Goal: Information Seeking & Learning: Learn about a topic

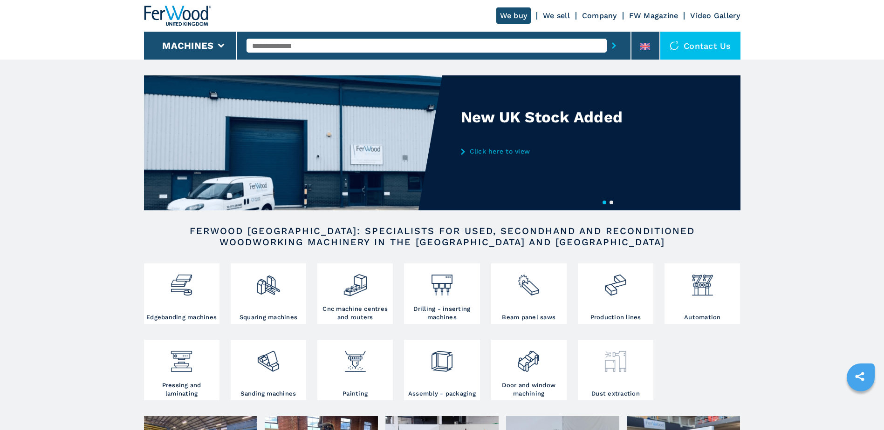
click at [634, 373] on div at bounding box center [615, 358] width 71 height 32
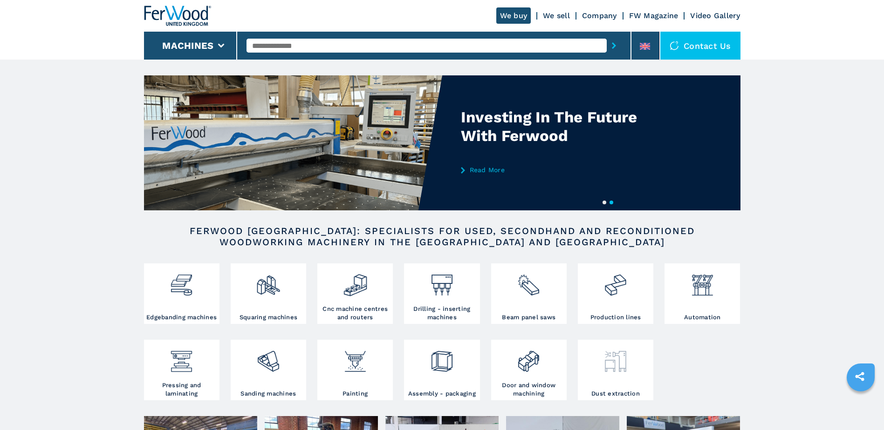
click at [618, 366] on img at bounding box center [615, 358] width 25 height 32
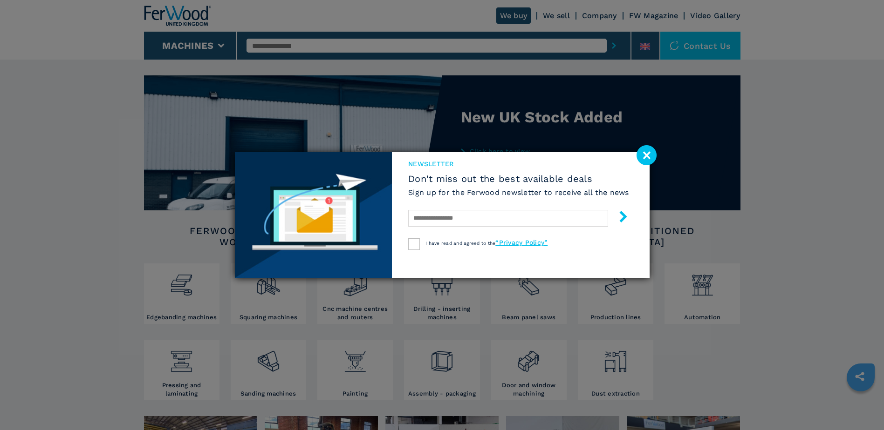
click at [646, 160] on image at bounding box center [646, 155] width 20 height 20
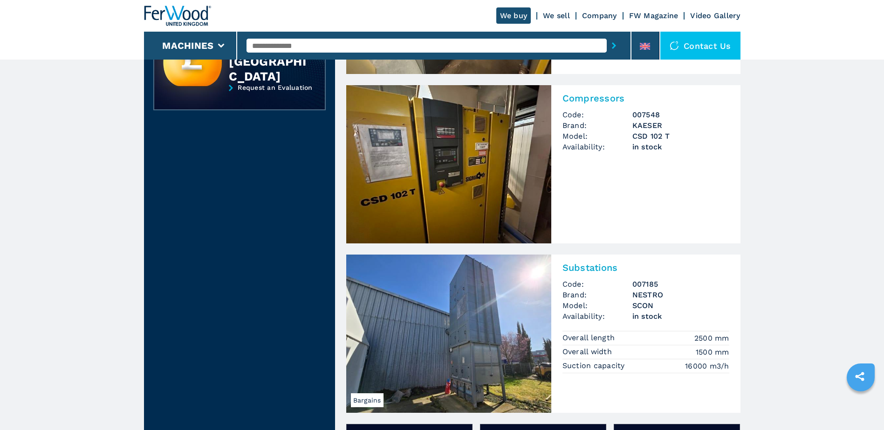
scroll to position [466, 0]
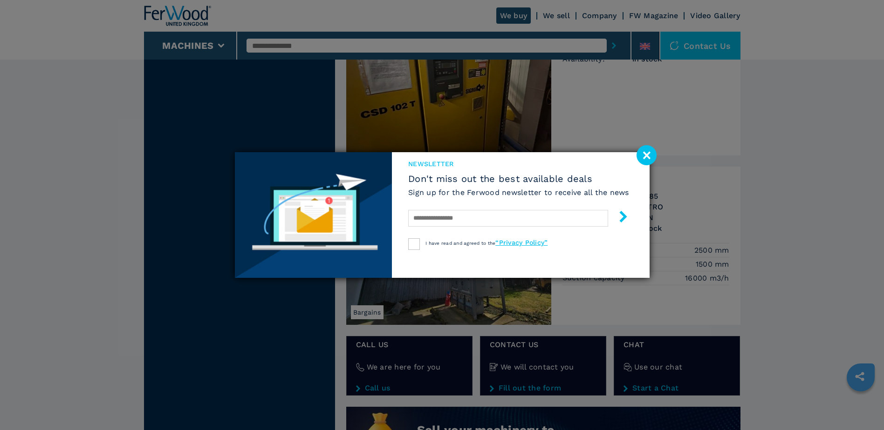
click at [646, 161] on image at bounding box center [646, 155] width 20 height 20
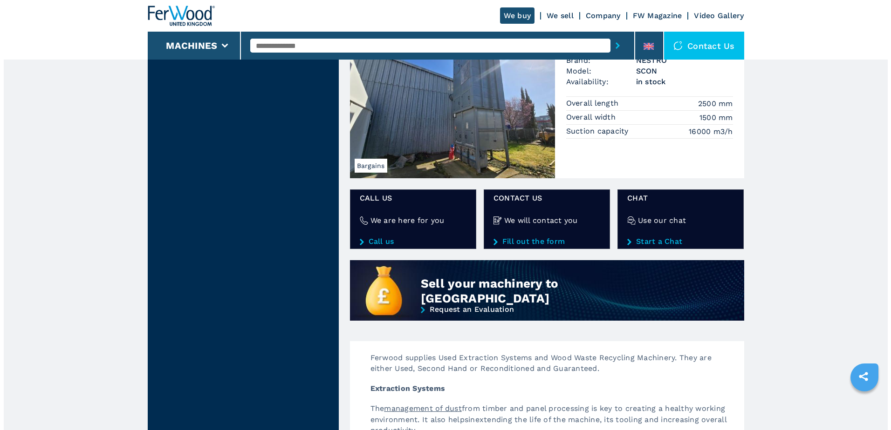
scroll to position [512, 0]
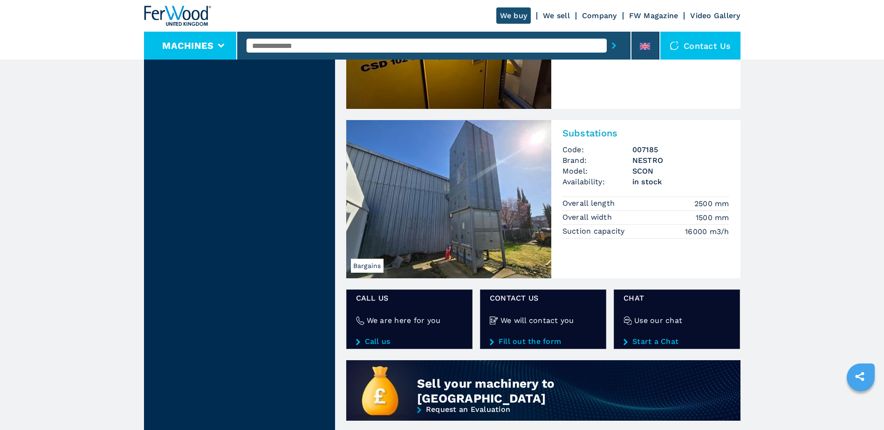
click at [205, 42] on button "Machines" at bounding box center [187, 45] width 51 height 11
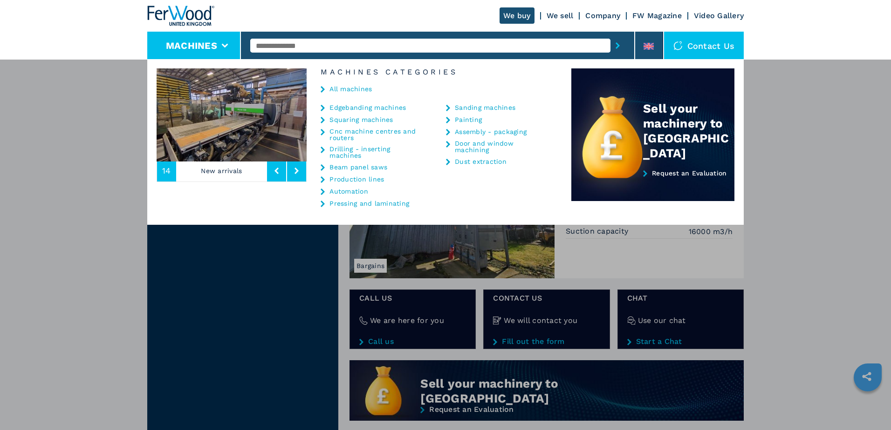
click at [462, 158] on link "Dust extraction" at bounding box center [481, 161] width 52 height 7
click at [483, 158] on link "Dust extraction" at bounding box center [481, 161] width 52 height 7
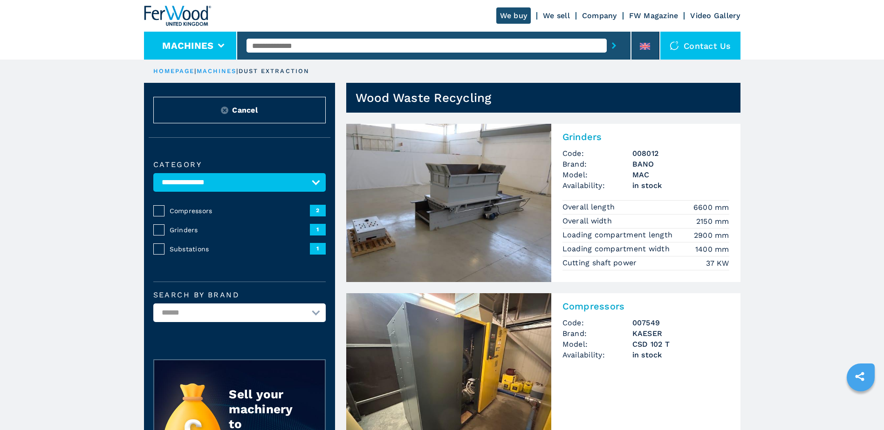
click at [218, 47] on icon at bounding box center [221, 46] width 7 height 4
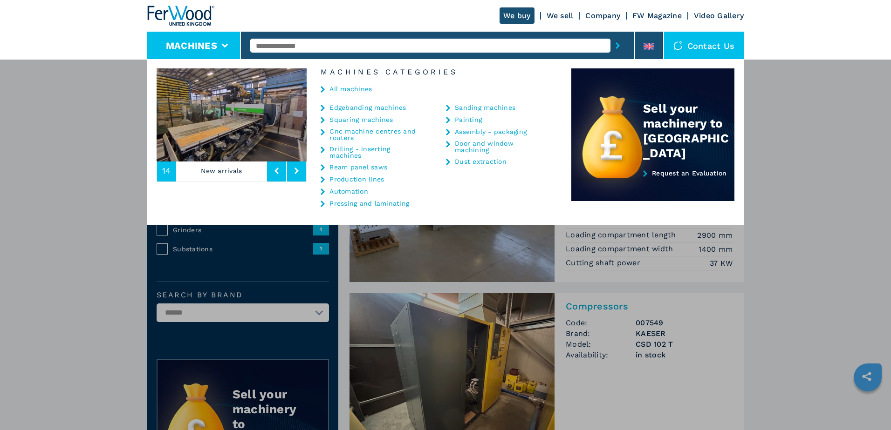
click at [367, 168] on link "Beam panel saws" at bounding box center [358, 167] width 58 height 7
click at [336, 168] on link "Beam panel saws" at bounding box center [358, 167] width 58 height 7
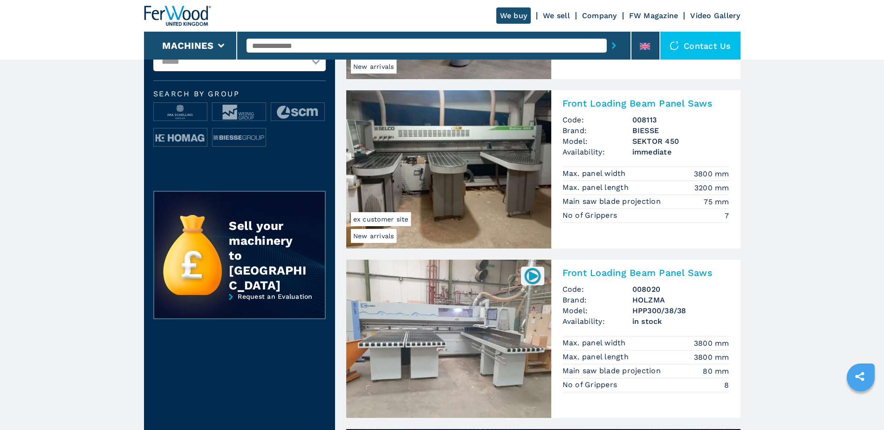
scroll to position [419, 0]
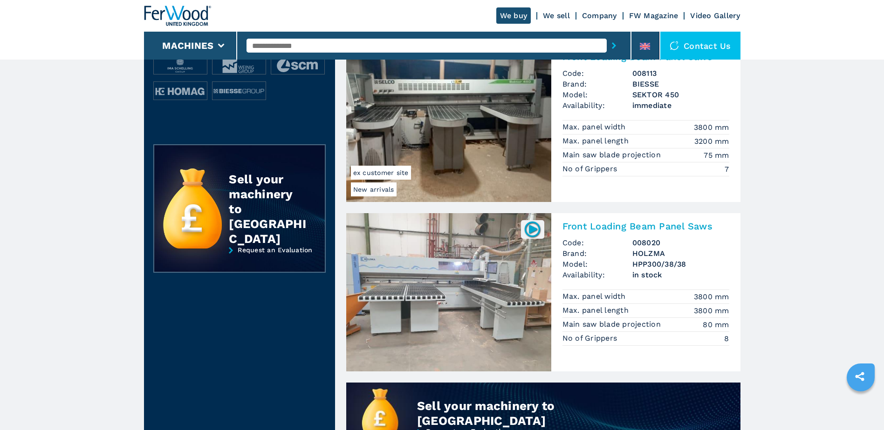
click at [534, 230] on img at bounding box center [532, 229] width 18 height 18
click at [606, 227] on h2 "Front Loading Beam Panel Saws" at bounding box center [645, 226] width 167 height 11
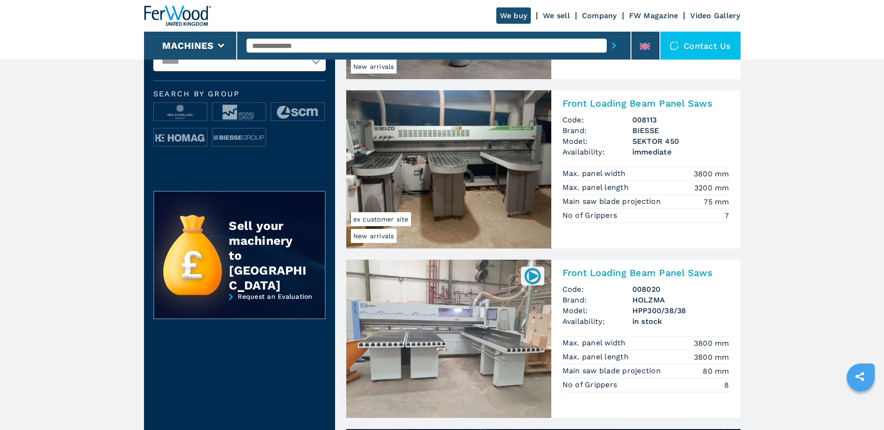
scroll to position [326, 0]
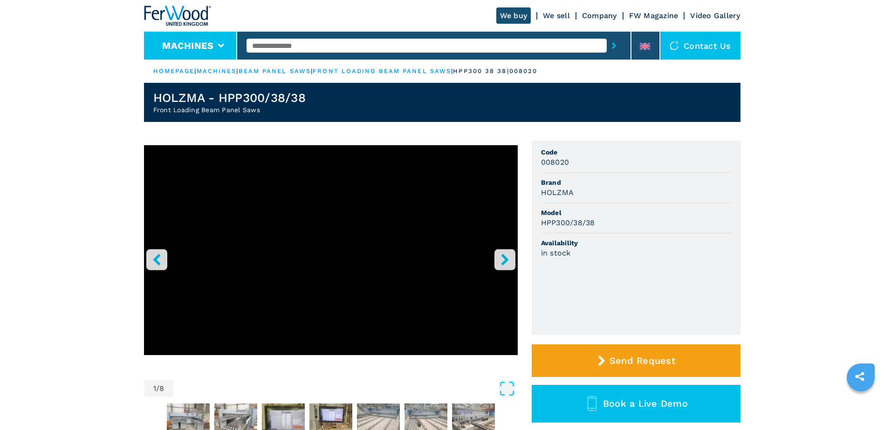
click at [221, 50] on li "Machines" at bounding box center [191, 46] width 94 height 28
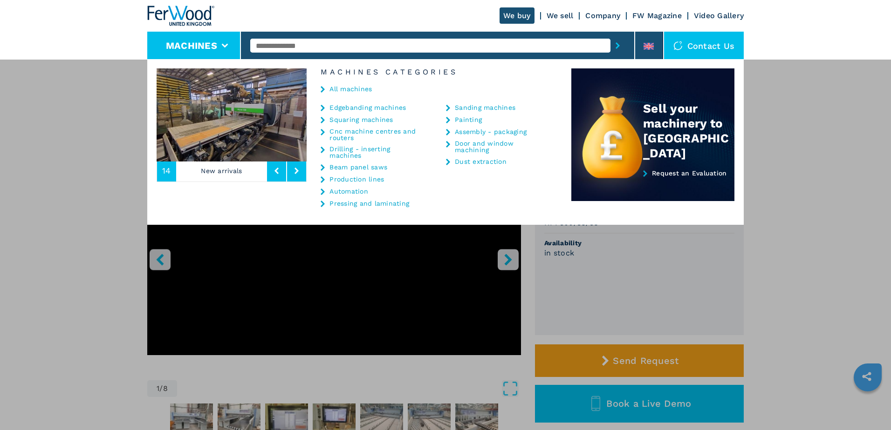
click at [370, 134] on link "Cnc machine centres and routers" at bounding box center [375, 134] width 93 height 13
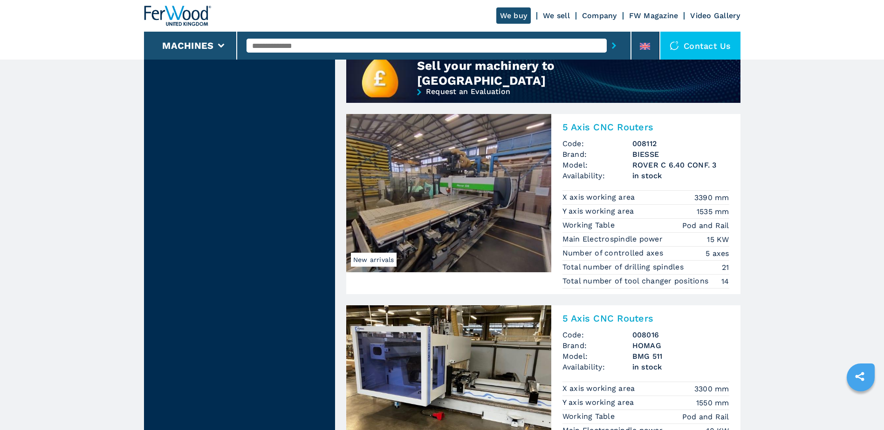
scroll to position [932, 0]
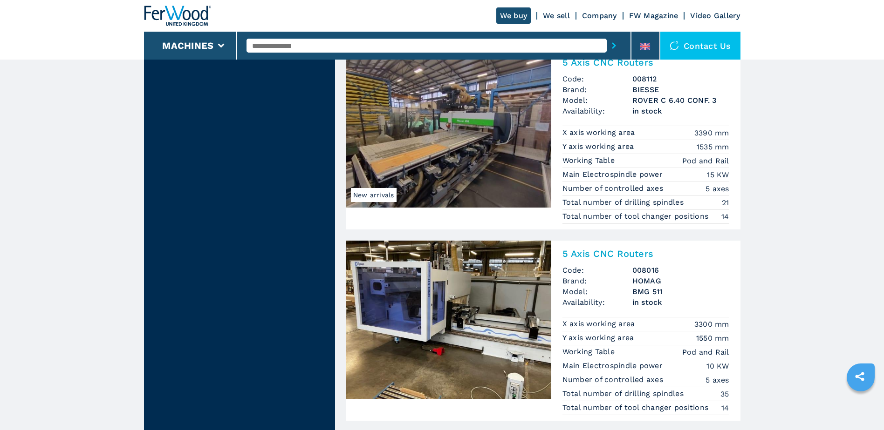
click at [585, 252] on h2 "5 Axis CNC Routers" at bounding box center [645, 253] width 167 height 11
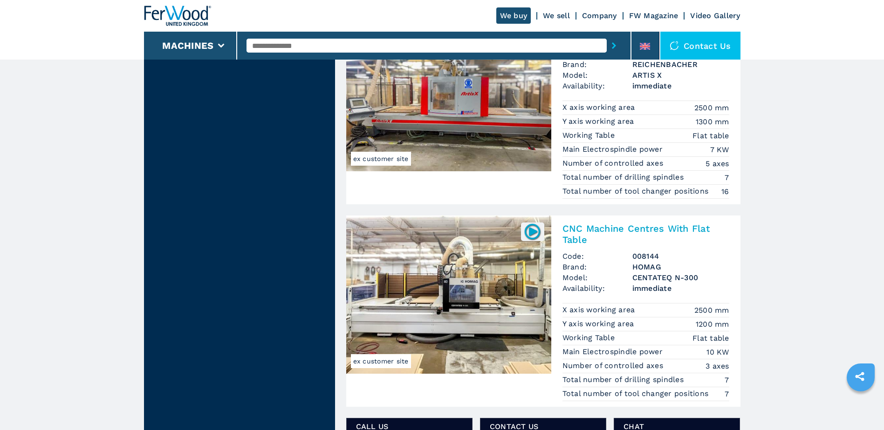
scroll to position [1398, 0]
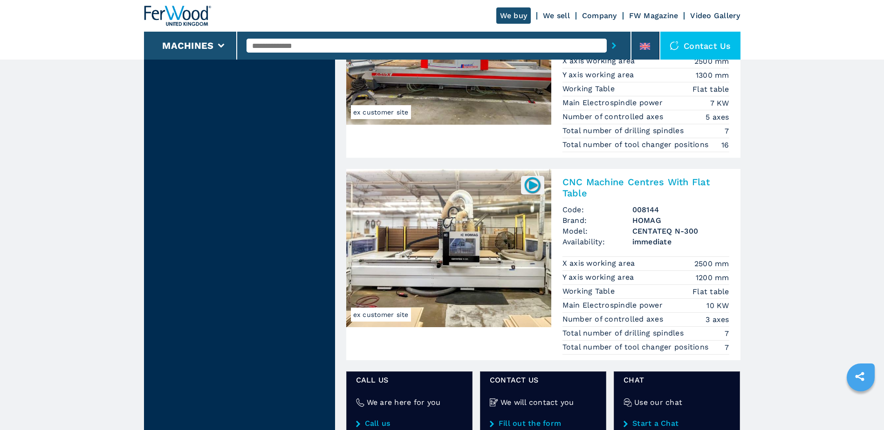
click at [597, 181] on h2 "CNC Machine Centres With Flat Table" at bounding box center [645, 188] width 167 height 22
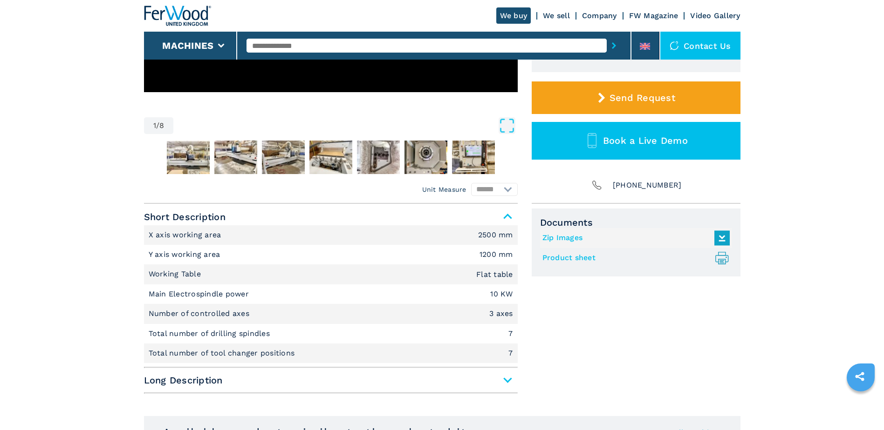
scroll to position [280, 0]
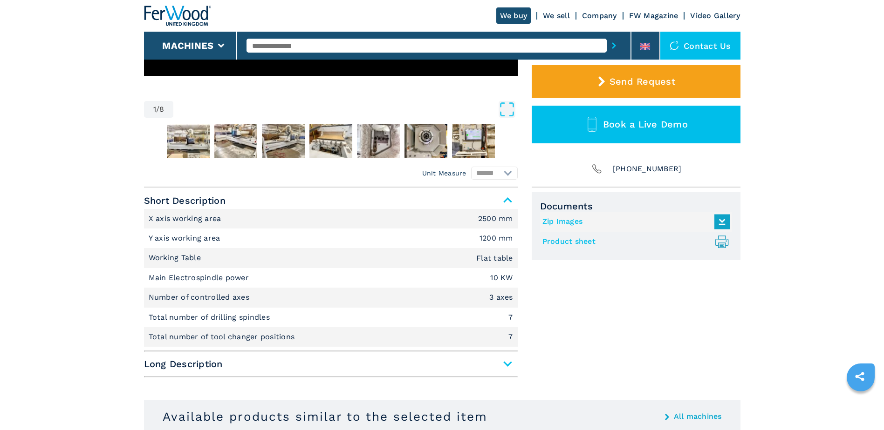
click at [504, 366] on span "Long Description" at bounding box center [331, 364] width 374 height 17
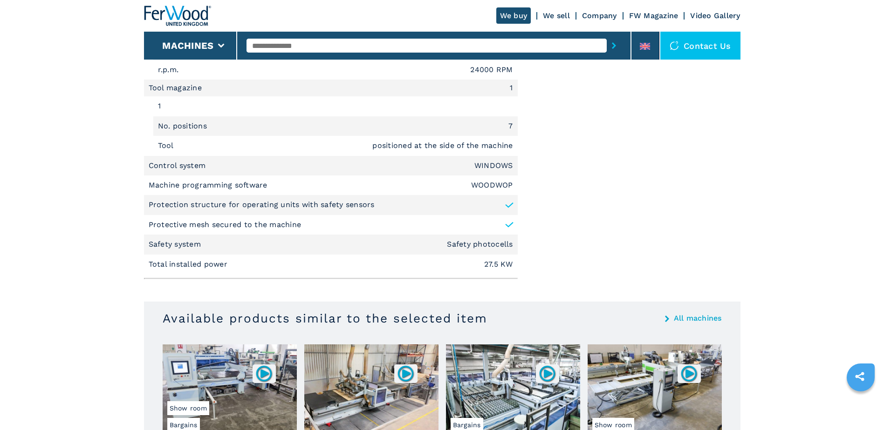
scroll to position [1071, 0]
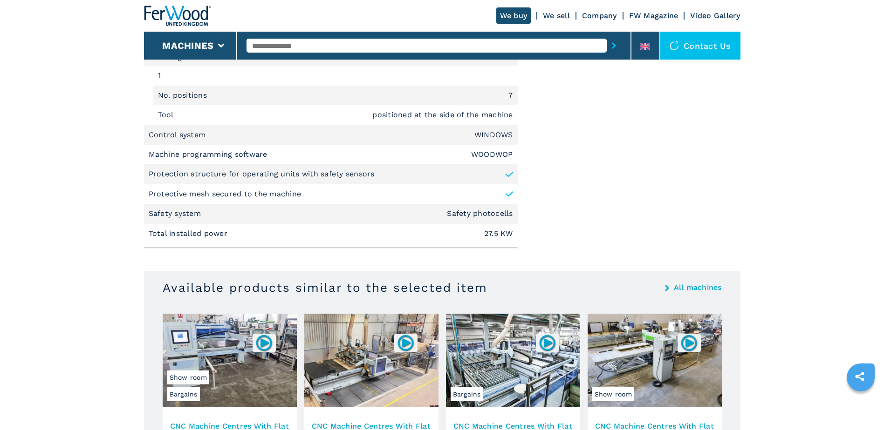
select select "**********"
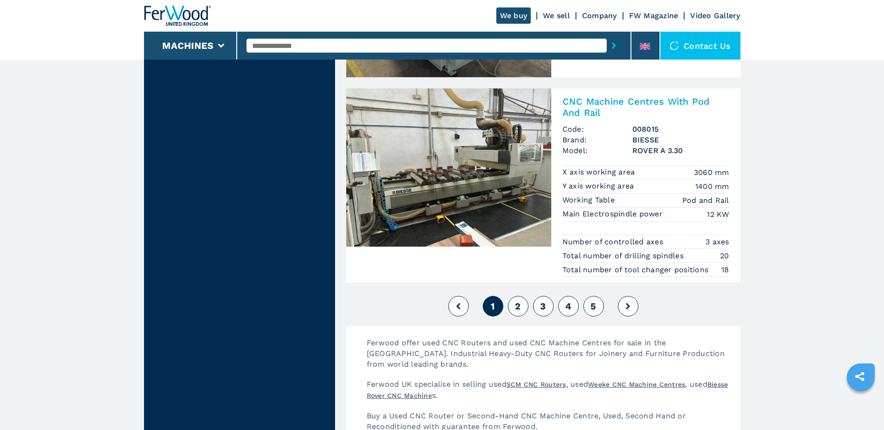
scroll to position [2288, 0]
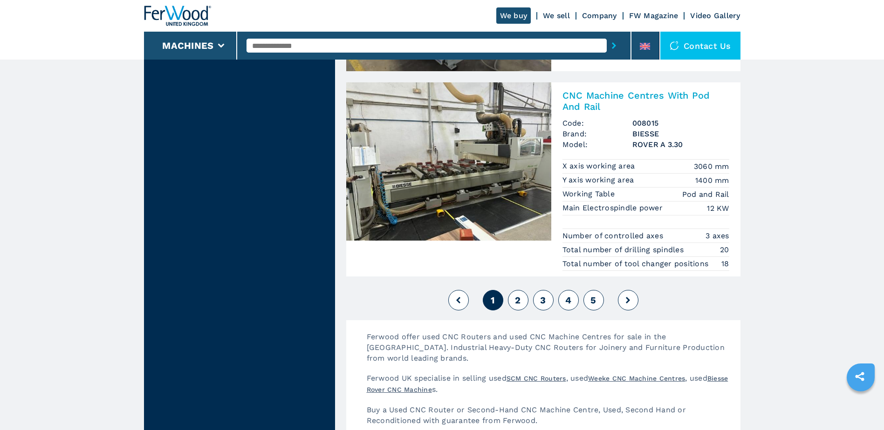
click at [511, 302] on button "2" at bounding box center [518, 300] width 20 height 20
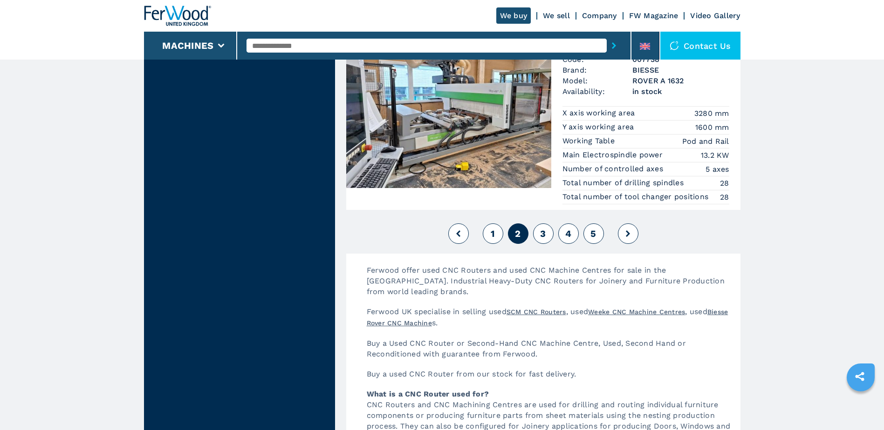
scroll to position [2329, 0]
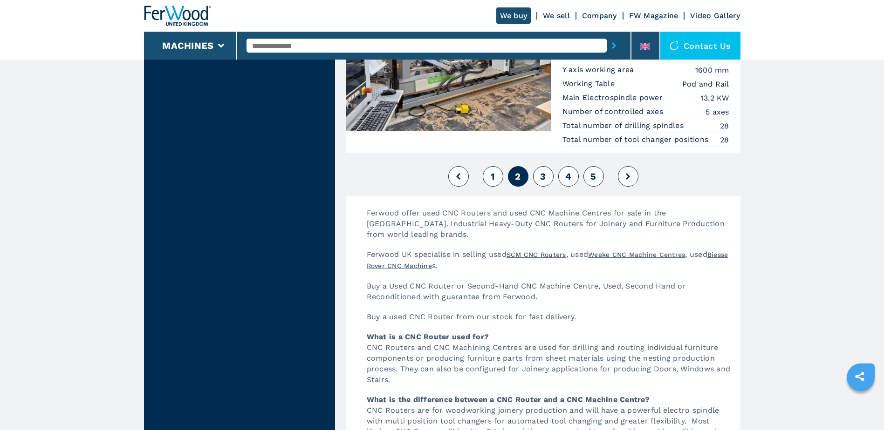
click at [542, 178] on span "3" at bounding box center [543, 176] width 6 height 11
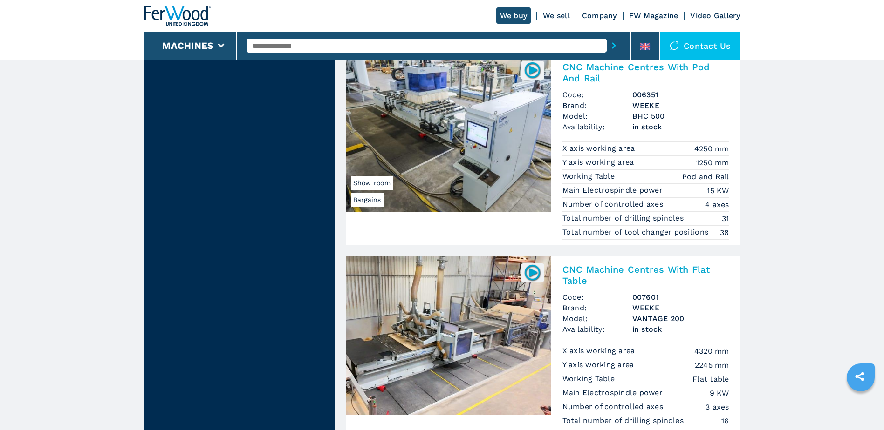
scroll to position [1770, 0]
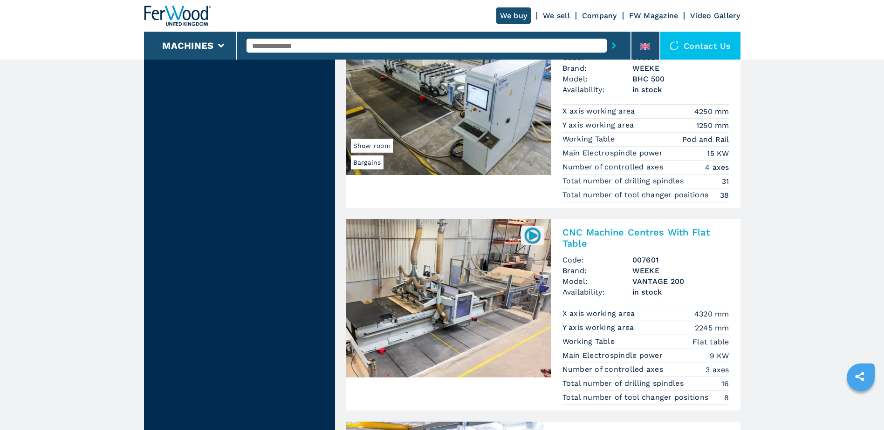
click at [425, 43] on input "text" at bounding box center [426, 46] width 360 height 14
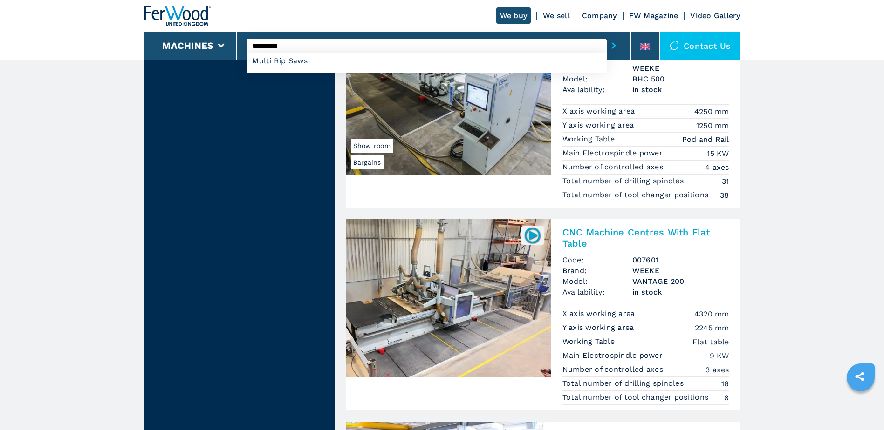
type input "*********"
click at [607, 35] on button "submit-button" at bounding box center [614, 45] width 14 height 21
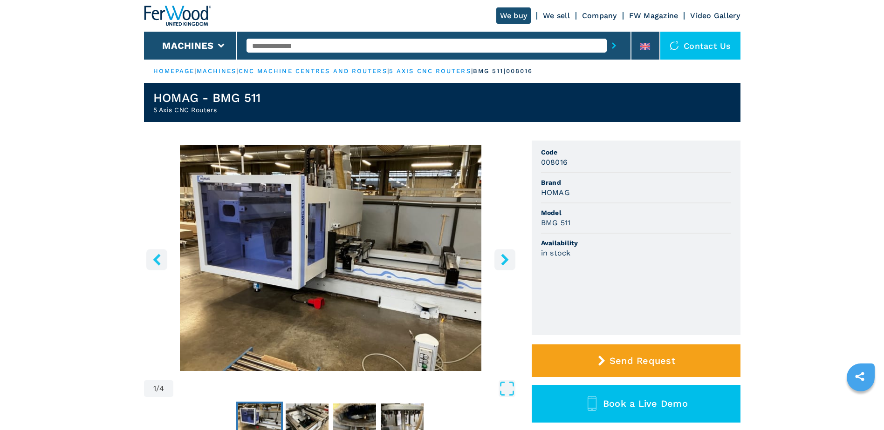
click at [500, 263] on icon "right-button" at bounding box center [505, 260] width 12 height 12
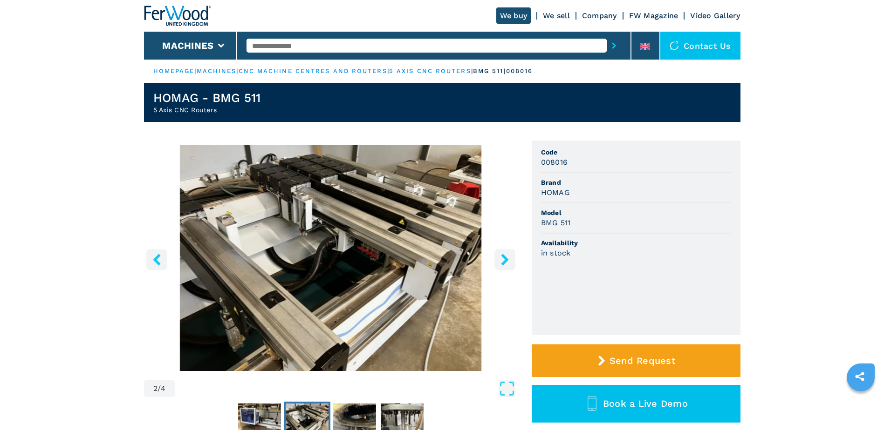
click at [500, 263] on icon "right-button" at bounding box center [505, 260] width 12 height 12
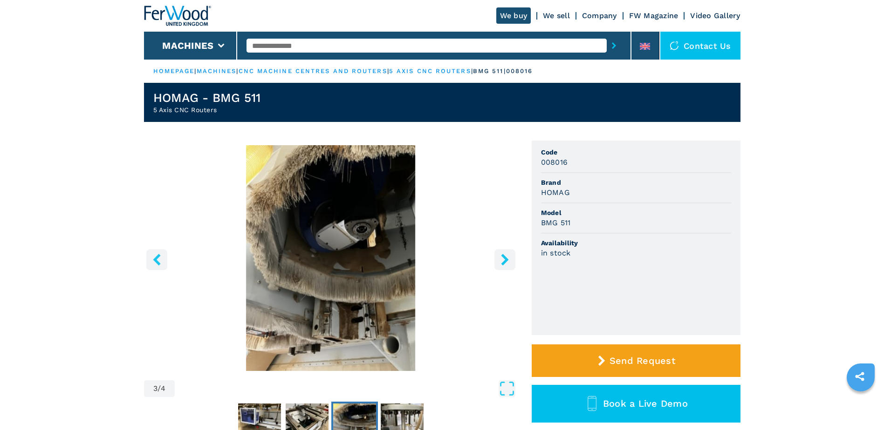
click at [500, 263] on icon "right-button" at bounding box center [505, 260] width 12 height 12
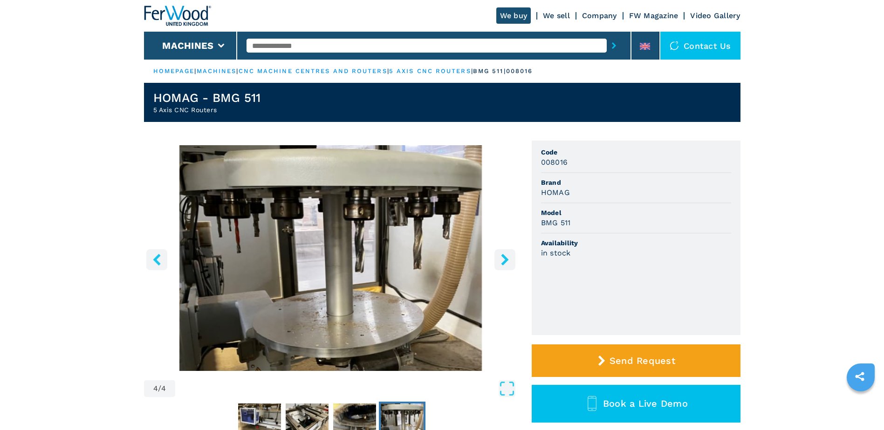
click at [500, 263] on icon "right-button" at bounding box center [505, 260] width 12 height 12
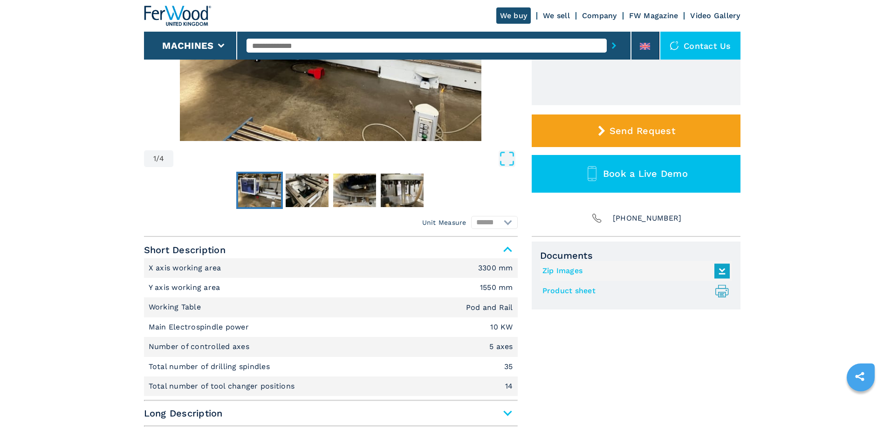
scroll to position [373, 0]
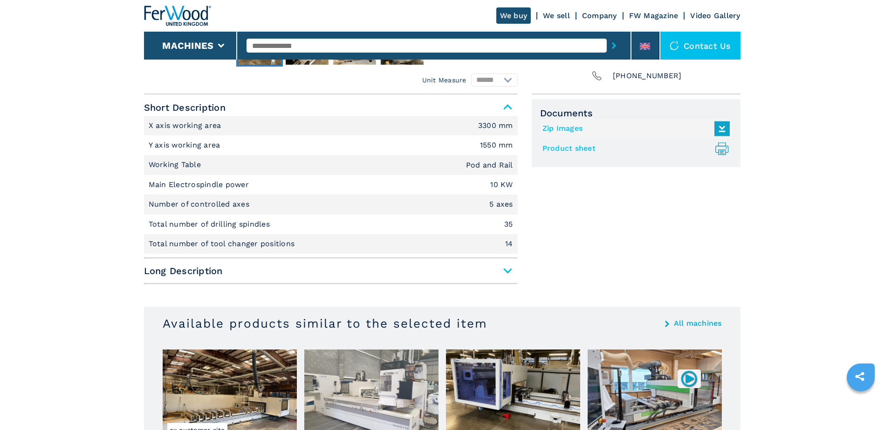
click at [515, 275] on span "Long Description" at bounding box center [331, 271] width 374 height 17
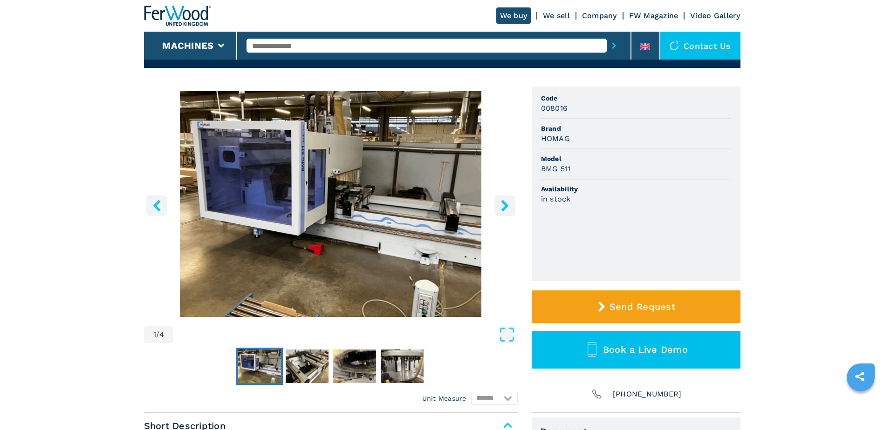
scroll to position [140, 0]
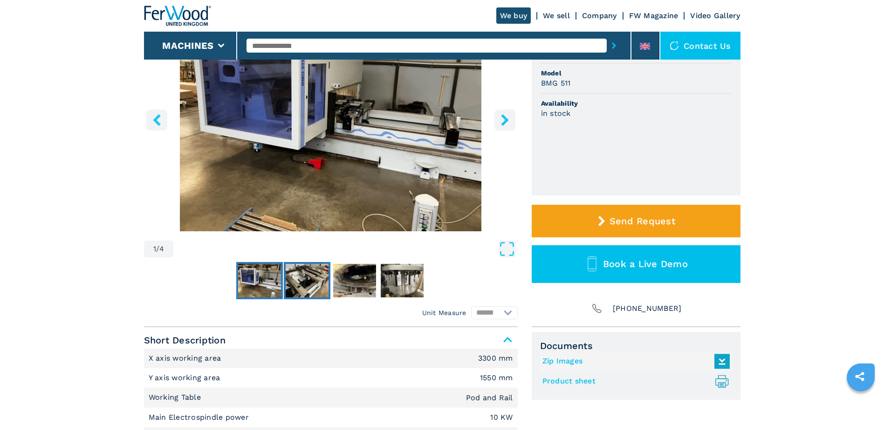
click at [316, 281] on img "Go to Slide 2" at bounding box center [307, 281] width 43 height 34
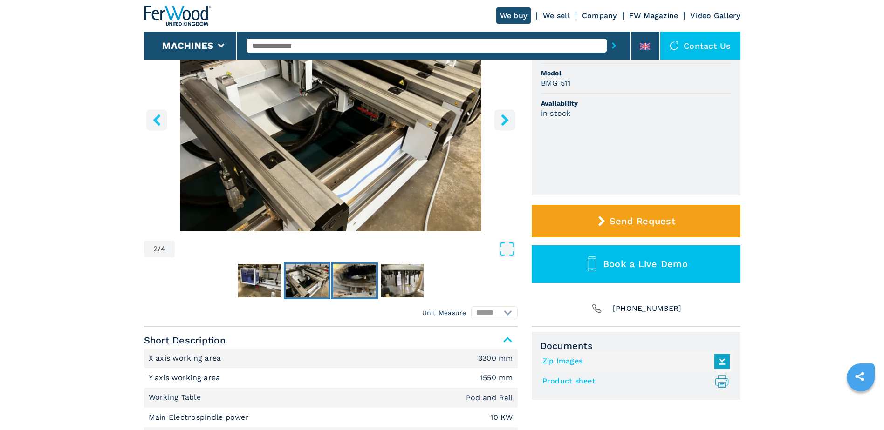
click at [356, 282] on img "Go to Slide 3" at bounding box center [354, 281] width 43 height 34
click at [391, 282] on img "Go to Slide 4" at bounding box center [402, 281] width 43 height 34
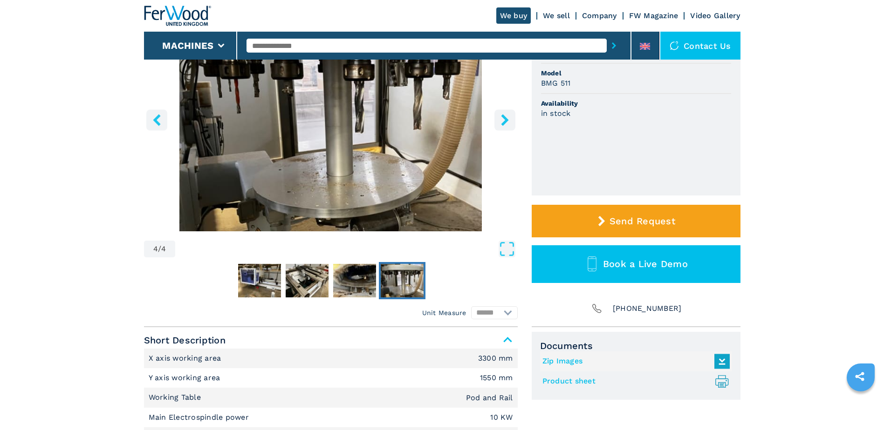
click at [501, 118] on icon "right-button" at bounding box center [505, 120] width 12 height 12
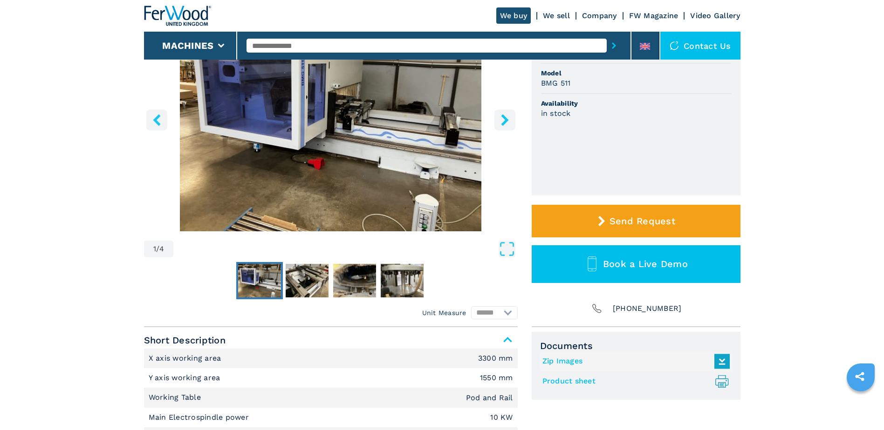
click at [501, 118] on icon "right-button" at bounding box center [505, 120] width 12 height 12
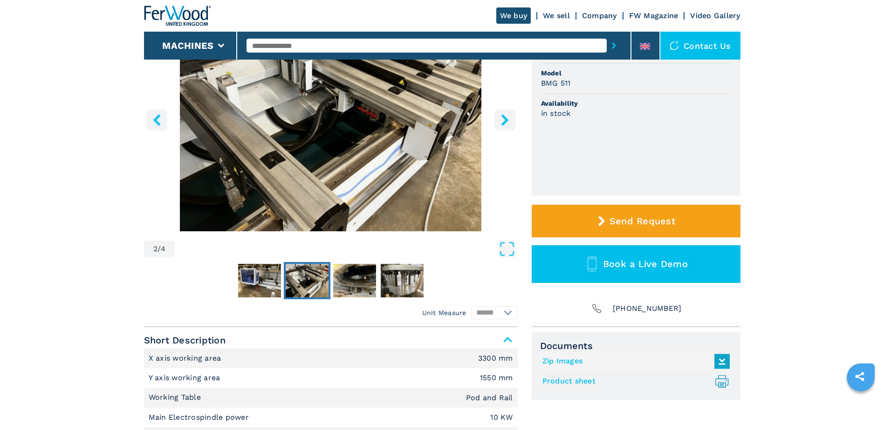
click at [501, 118] on icon "right-button" at bounding box center [505, 120] width 12 height 12
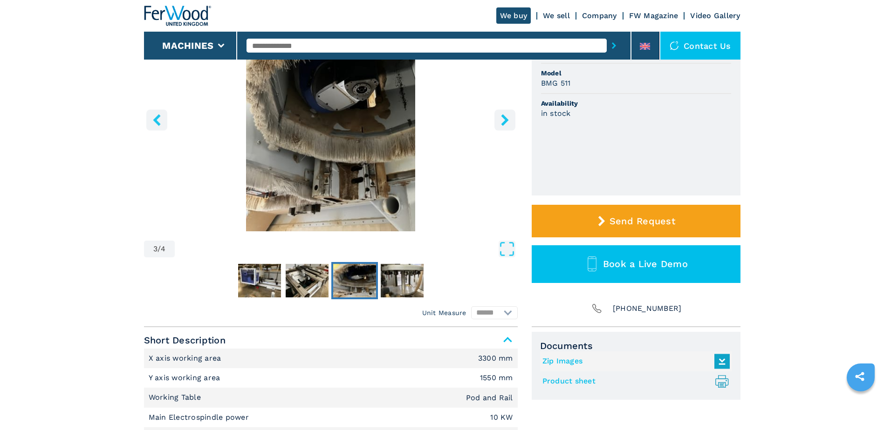
click at [501, 118] on icon "right-button" at bounding box center [505, 120] width 12 height 12
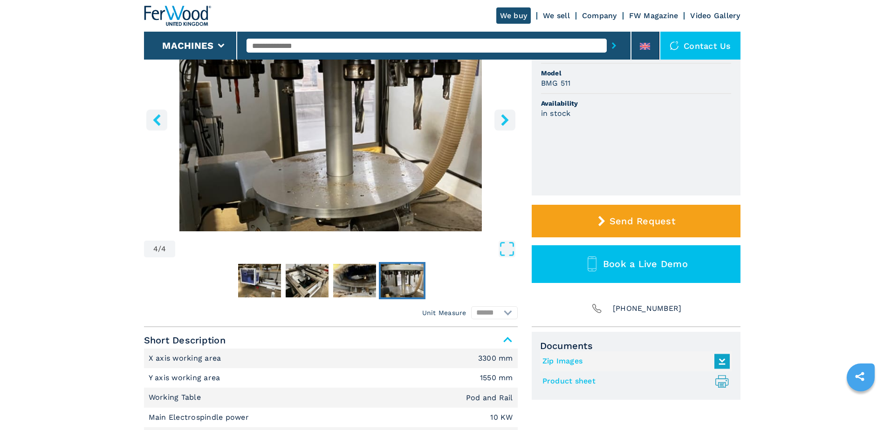
click at [501, 118] on icon "right-button" at bounding box center [505, 120] width 12 height 12
